Goal: Information Seeking & Learning: Learn about a topic

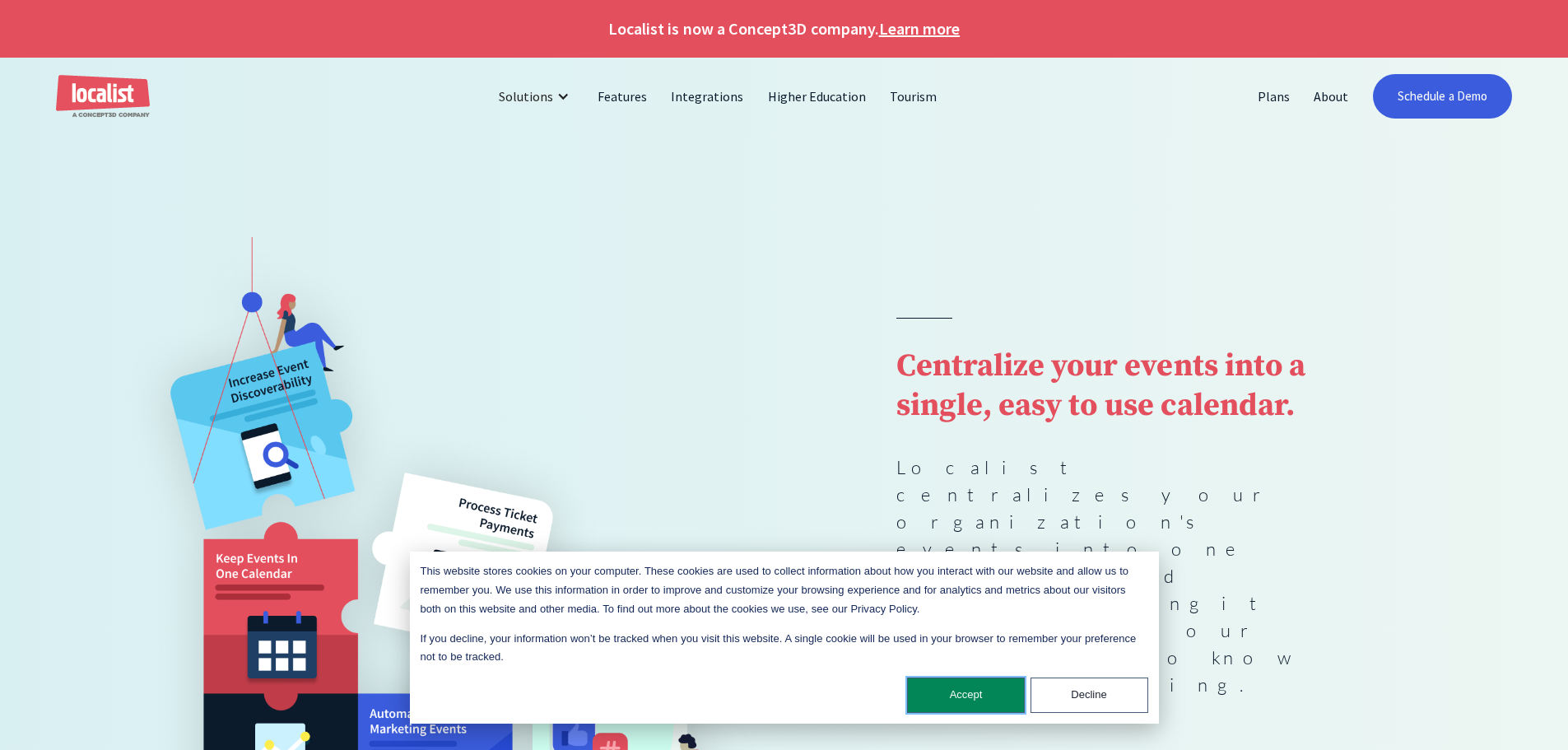
click at [977, 689] on button "Accept" at bounding box center [965, 695] width 117 height 36
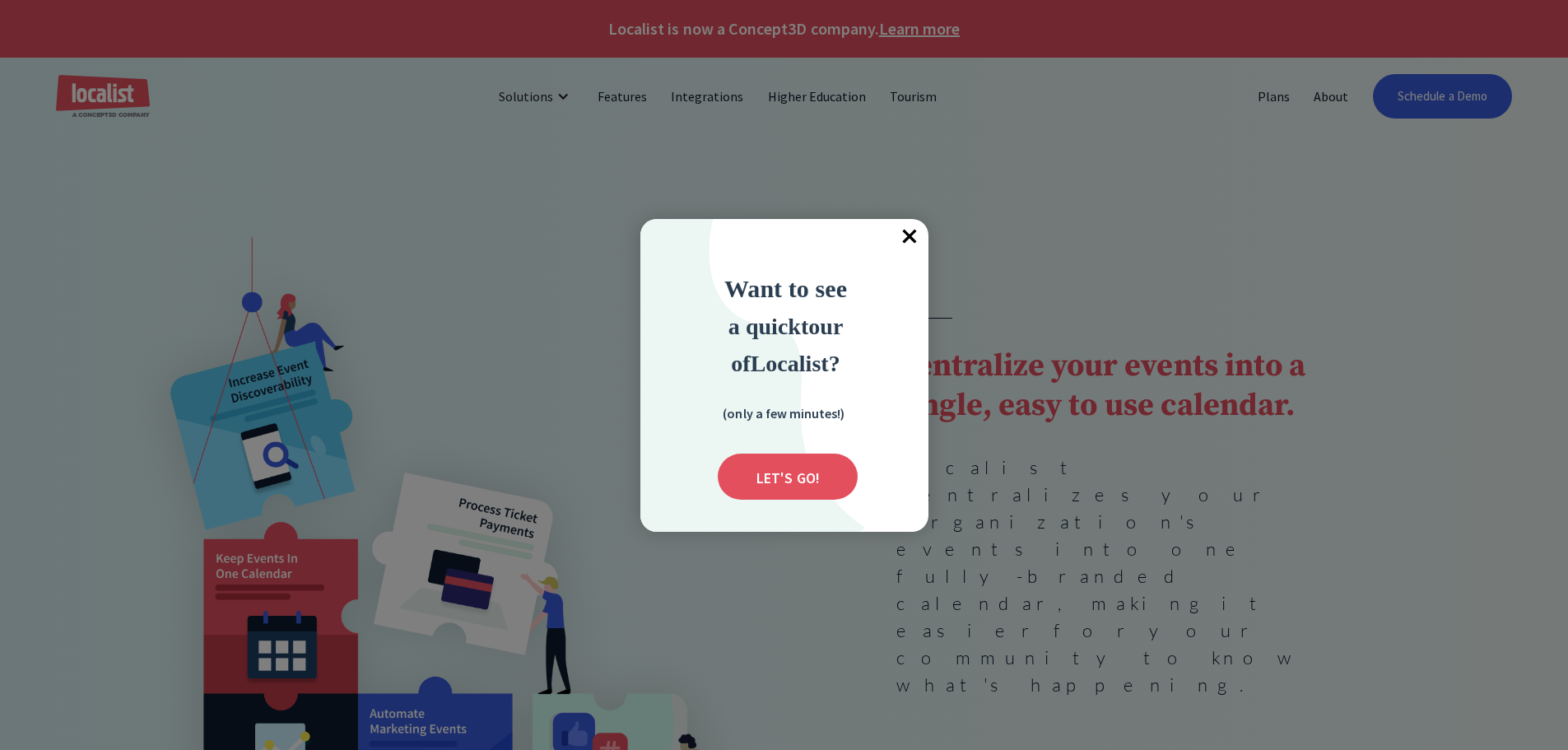
click at [911, 235] on span "×" at bounding box center [910, 237] width 36 height 36
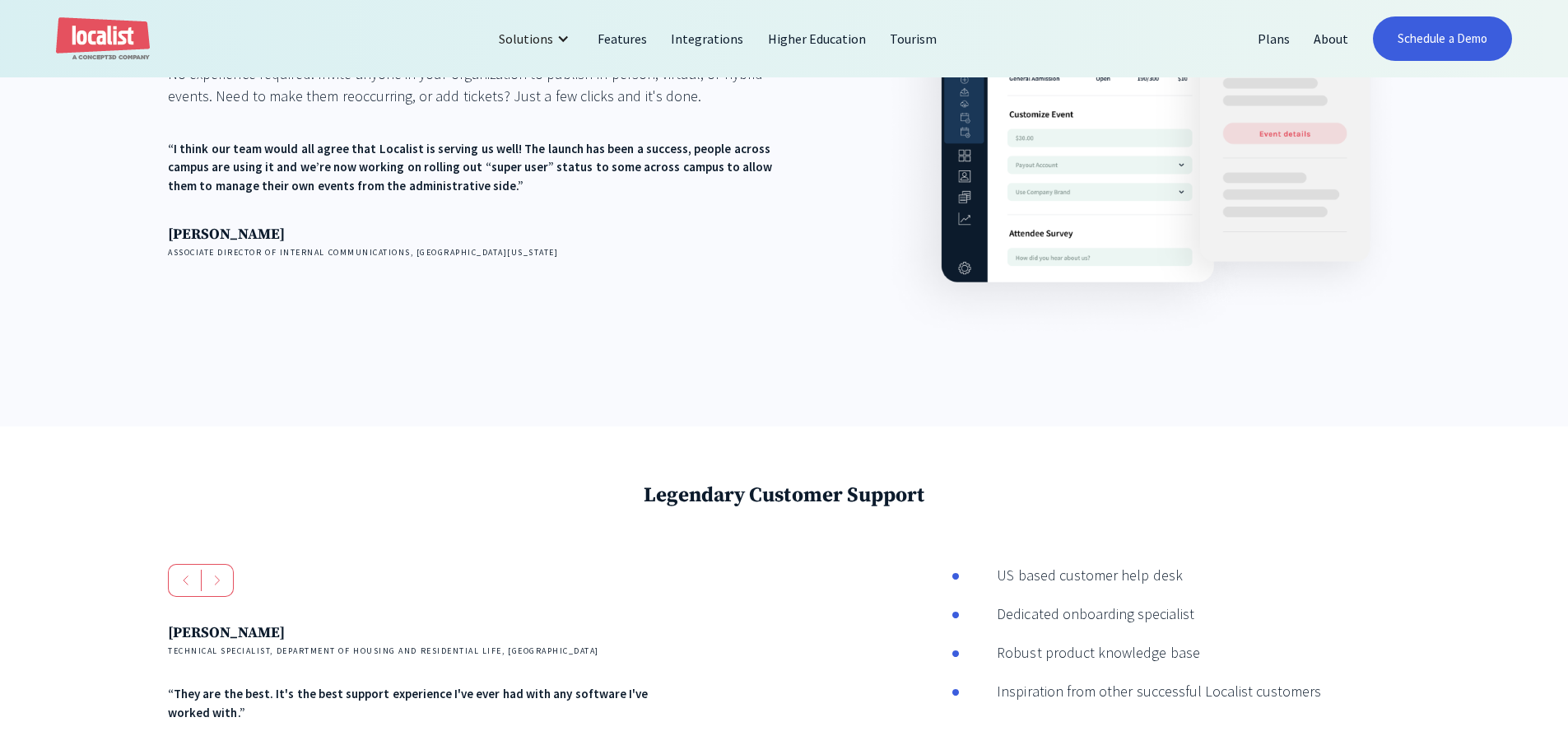
scroll to position [3211, 0]
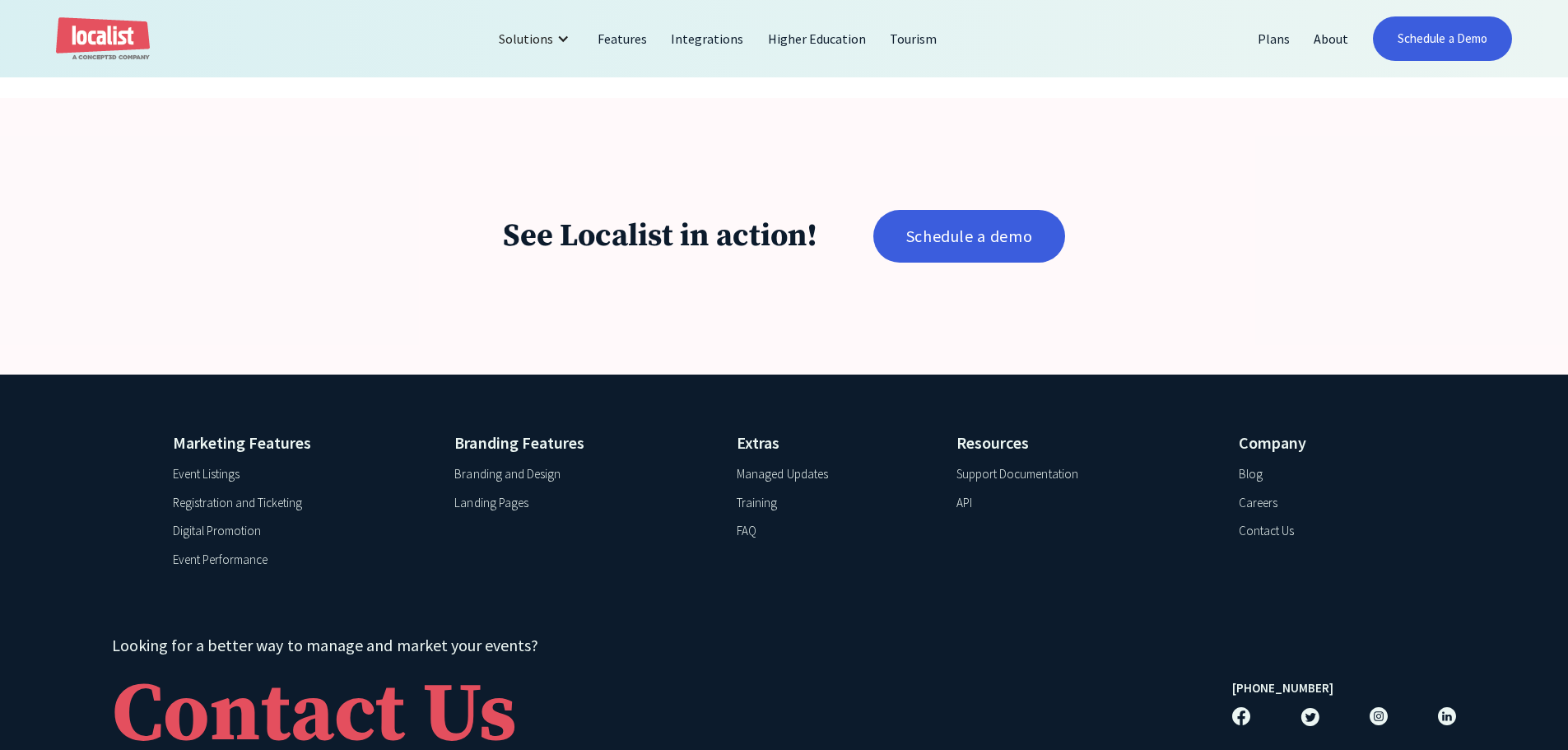
click at [1056, 484] on div "Support Documentation" at bounding box center [1018, 474] width 122 height 19
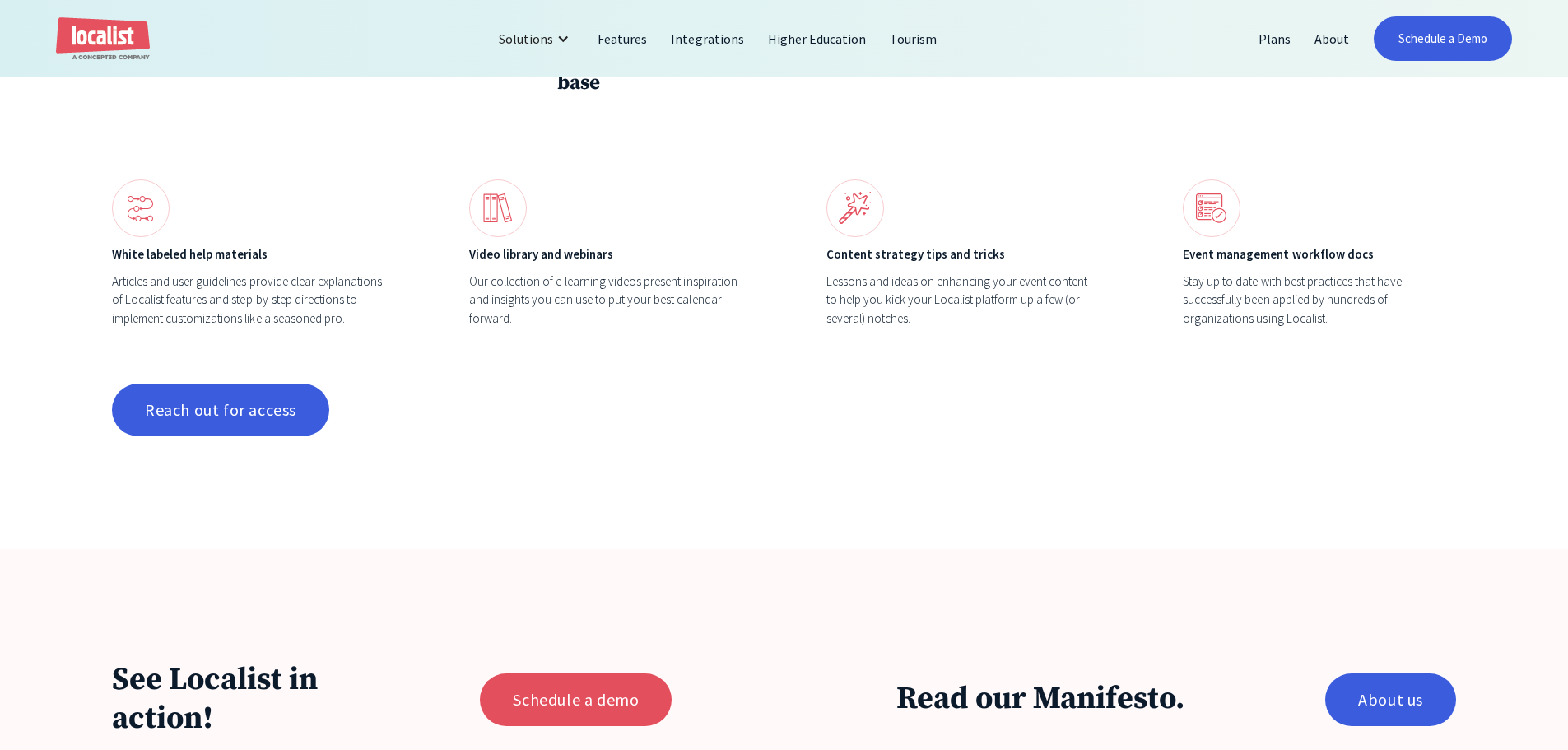
scroll to position [1783, 0]
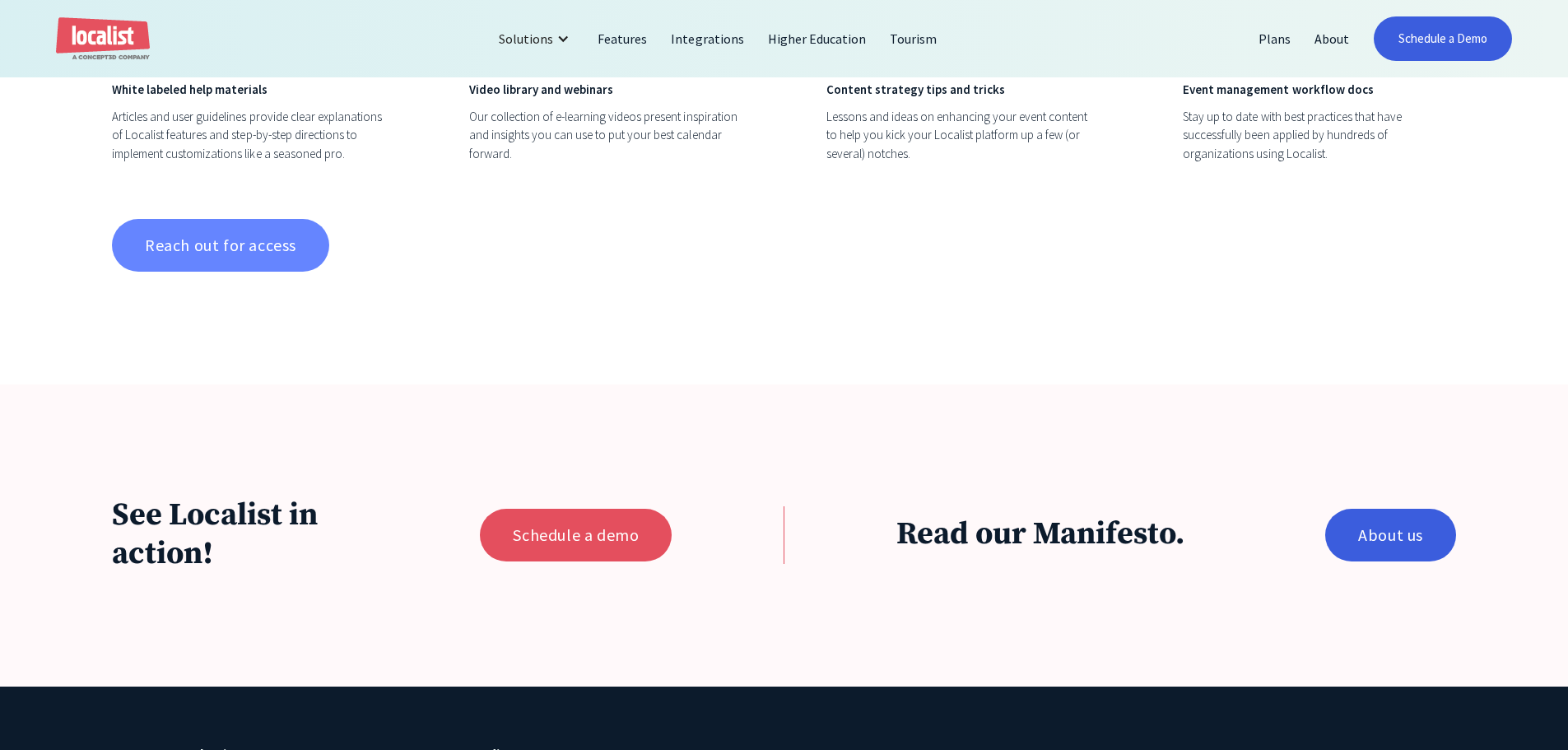
click at [244, 232] on link "Reach out for access" at bounding box center [220, 245] width 217 height 52
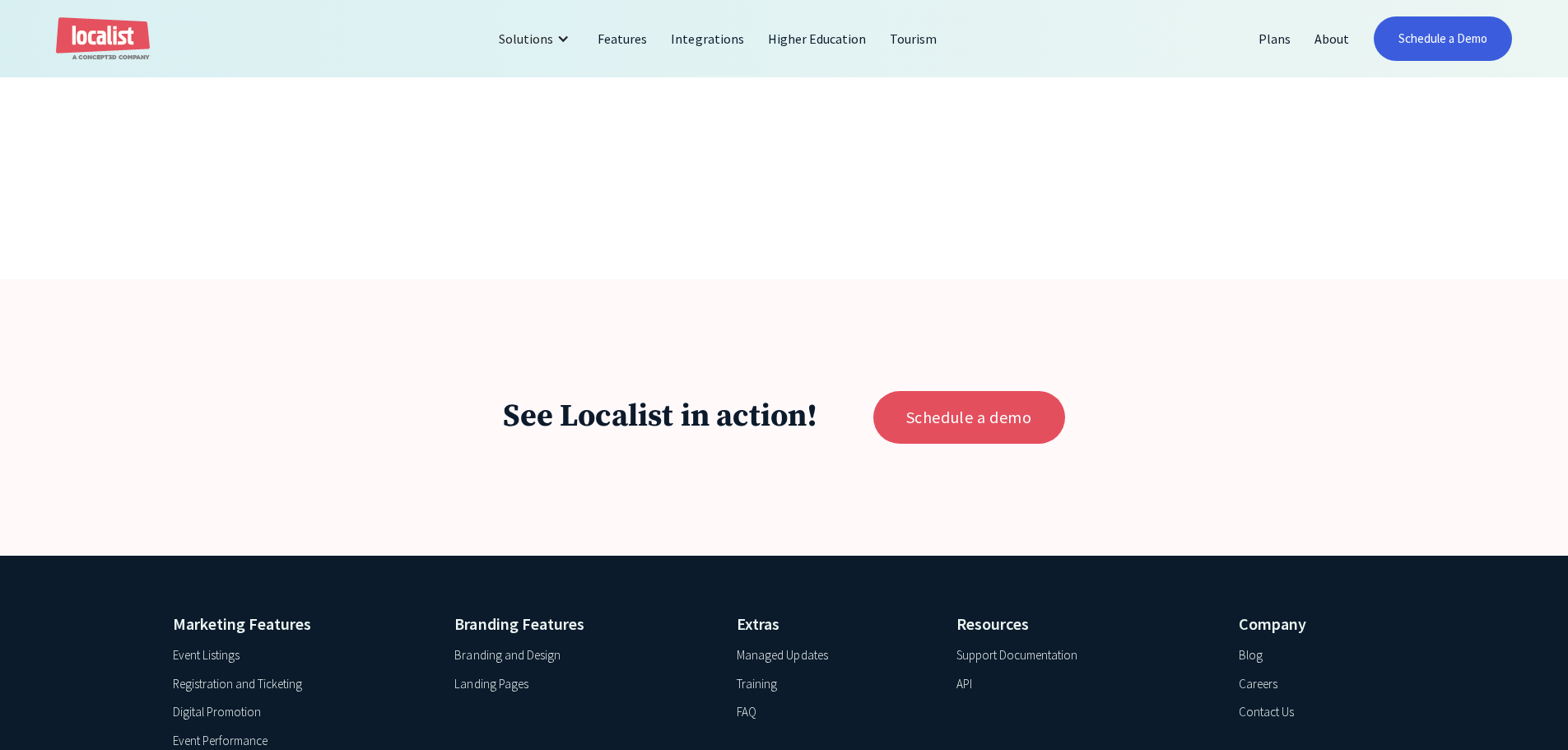
scroll to position [1799, 0]
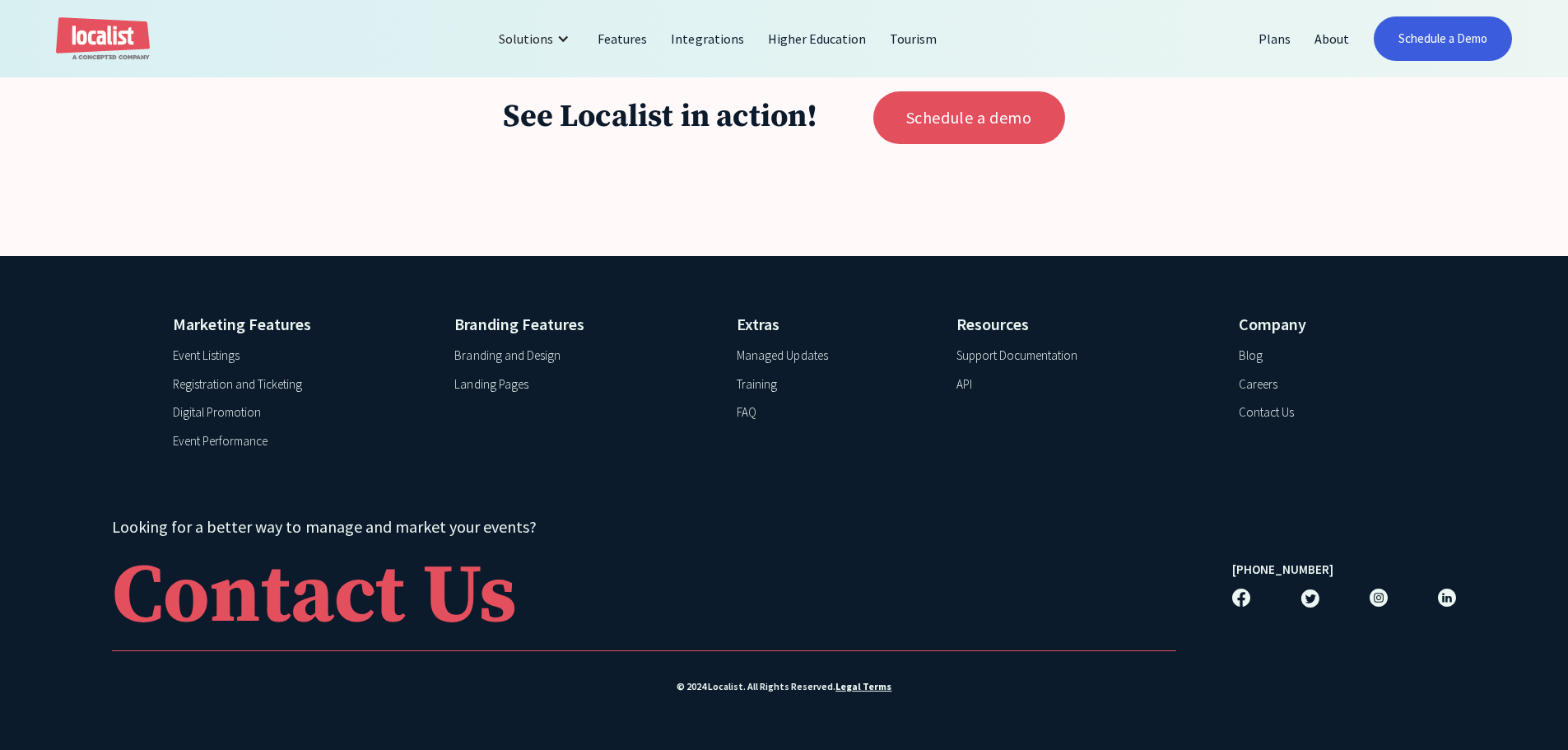
click at [1030, 354] on div "Support Documentation" at bounding box center [1017, 356] width 121 height 19
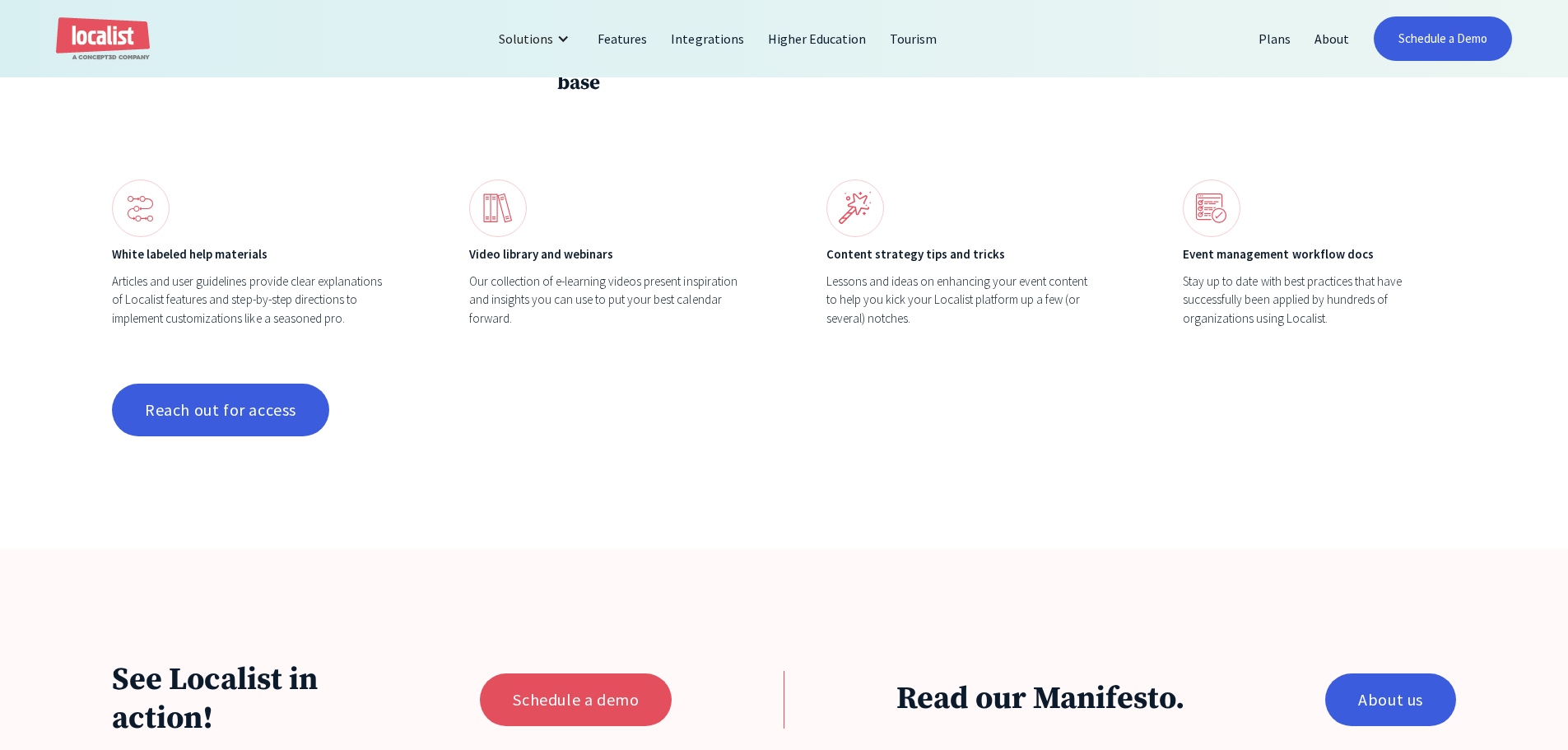
scroll to position [1371, 0]
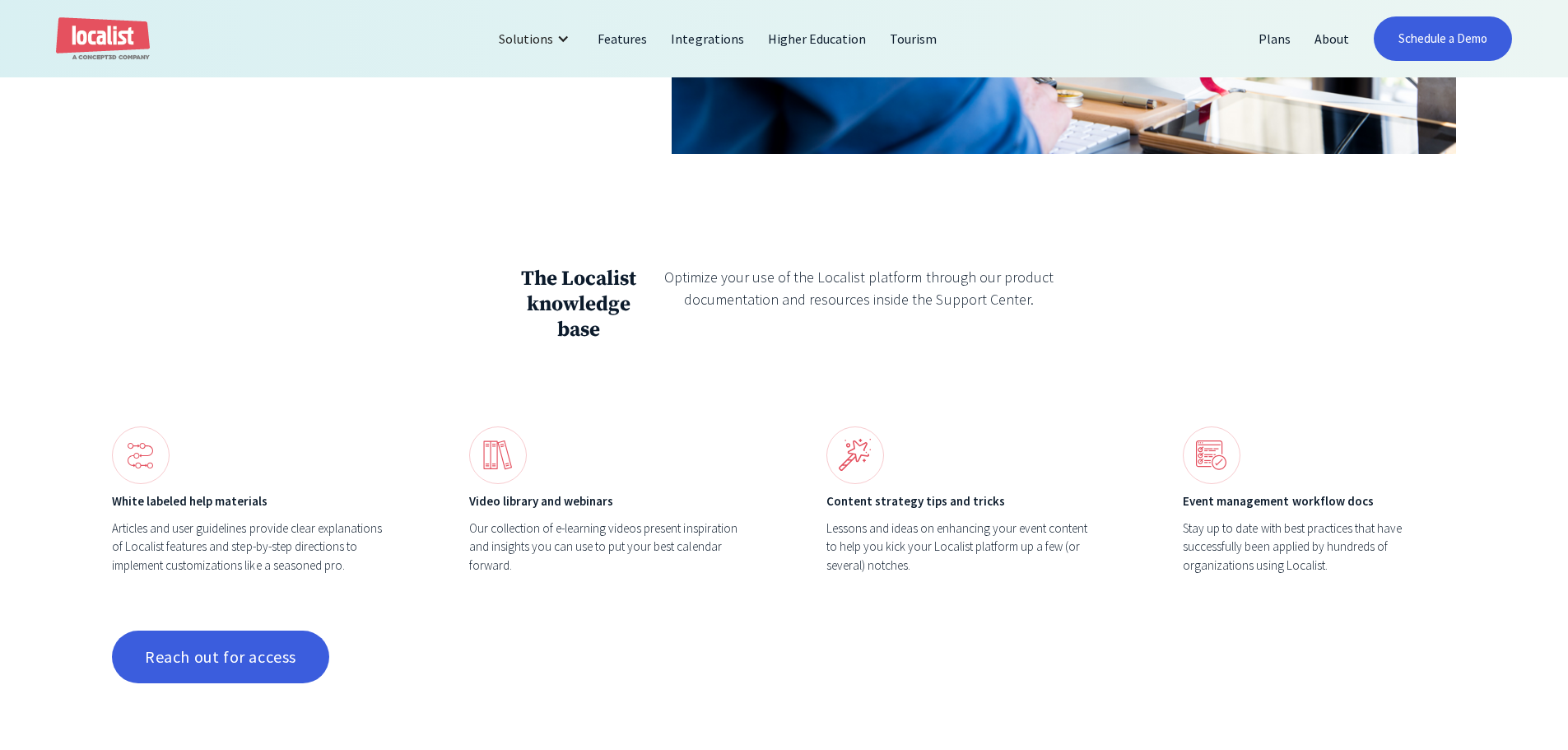
click at [221, 520] on div "Articles and user guidelines provide clear explanations of Localist features an…" at bounding box center [248, 548] width 273 height 56
click at [502, 438] on img at bounding box center [498, 455] width 57 height 57
click at [864, 446] on img at bounding box center [855, 455] width 57 height 57
click at [927, 520] on div "Lessons and ideas on enhancing your event content to help you kick your Localis…" at bounding box center [963, 548] width 273 height 56
click at [1257, 466] on div "Event management workflow docs Stay up to date with best practices that have su…" at bounding box center [1319, 500] width 273 height 148
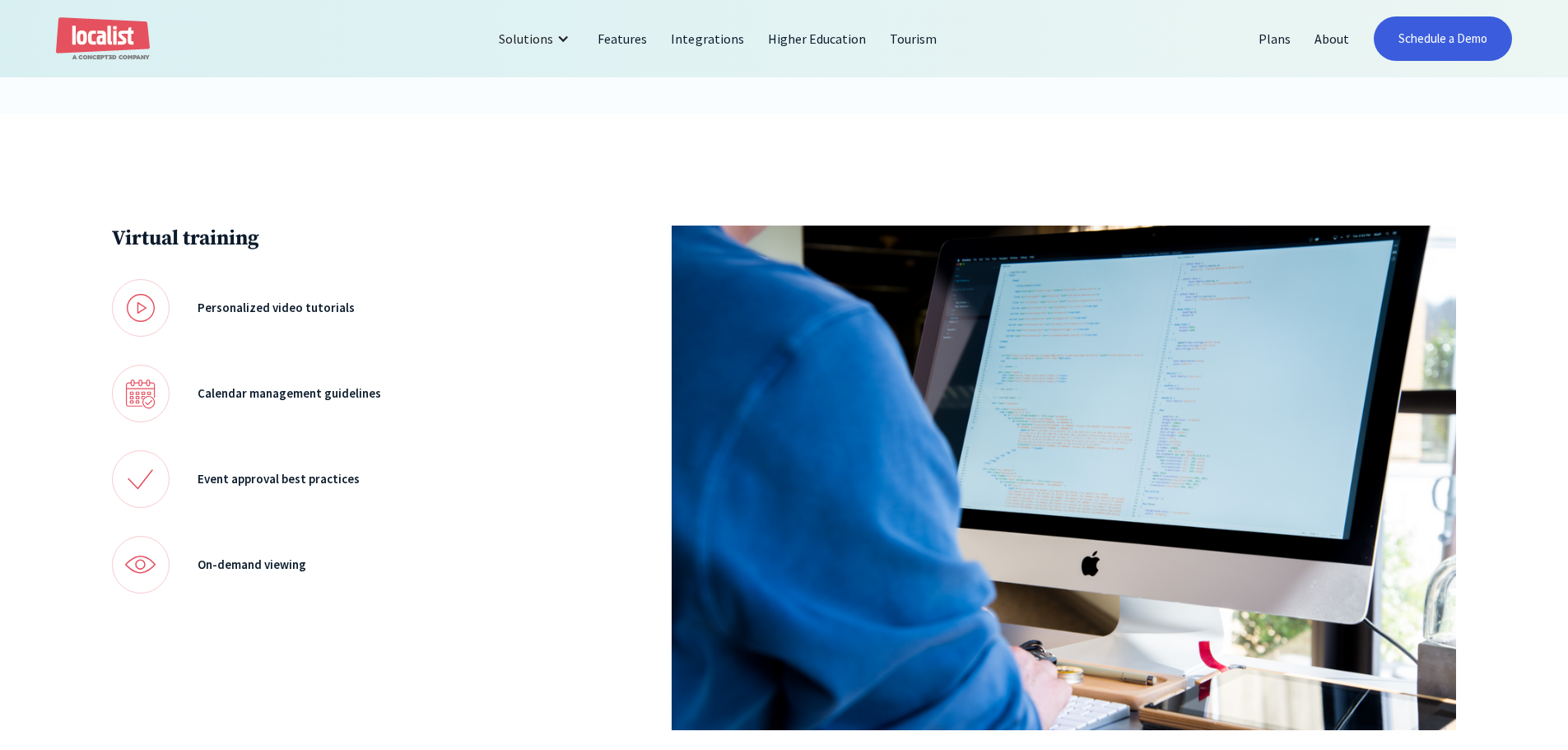
scroll to position [384, 0]
